Goal: Information Seeking & Learning: Learn about a topic

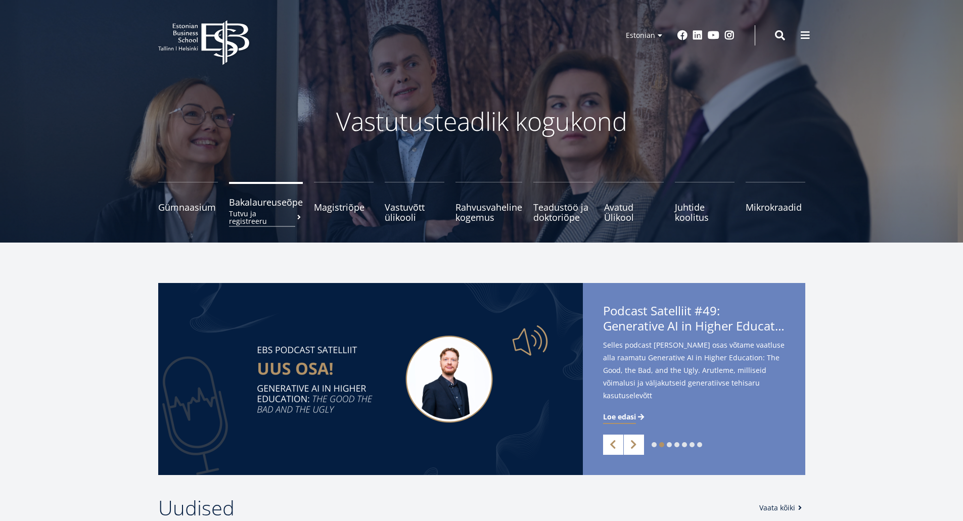
click at [260, 207] on span "Bakalaureuseõpe Tutvu ja registreeru" at bounding box center [266, 202] width 74 height 10
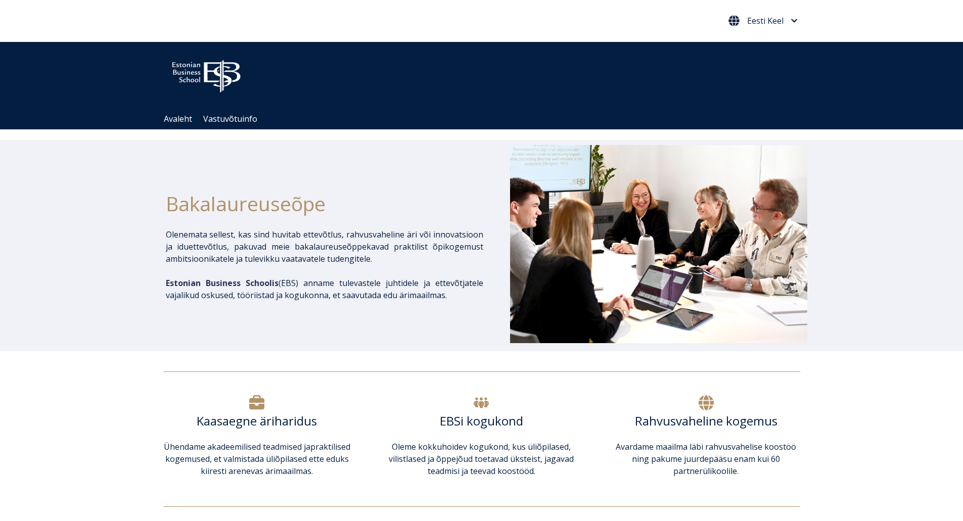
click at [759, 21] on span "Eesti Keel" at bounding box center [765, 21] width 36 height 8
click at [754, 45] on link "English" at bounding box center [761, 42] width 57 height 16
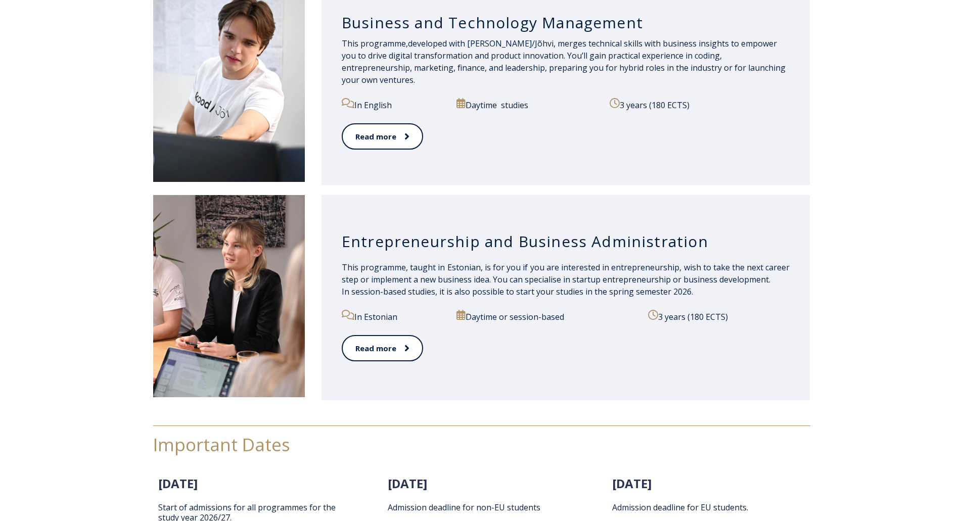
scroll to position [657, 0]
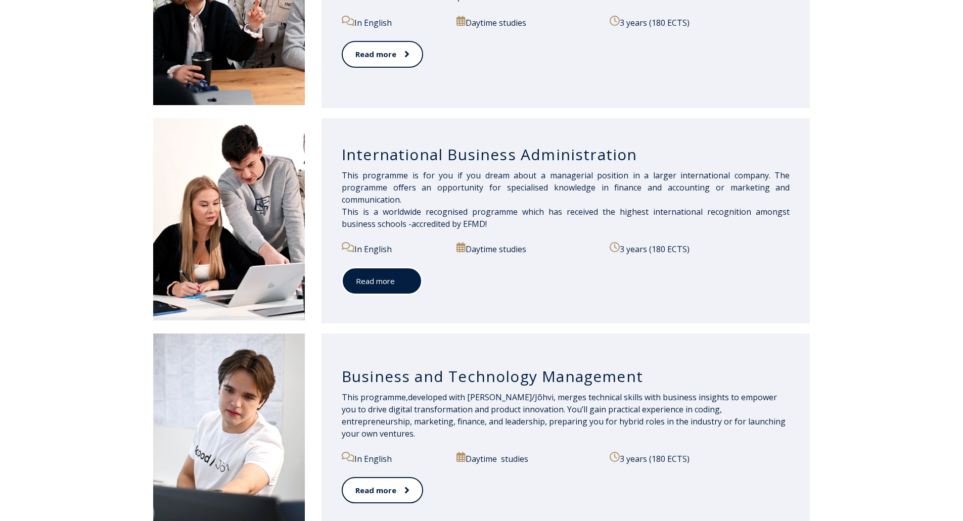
click at [374, 282] on link "Read more" at bounding box center [382, 281] width 80 height 28
